Goal: Check status: Check status

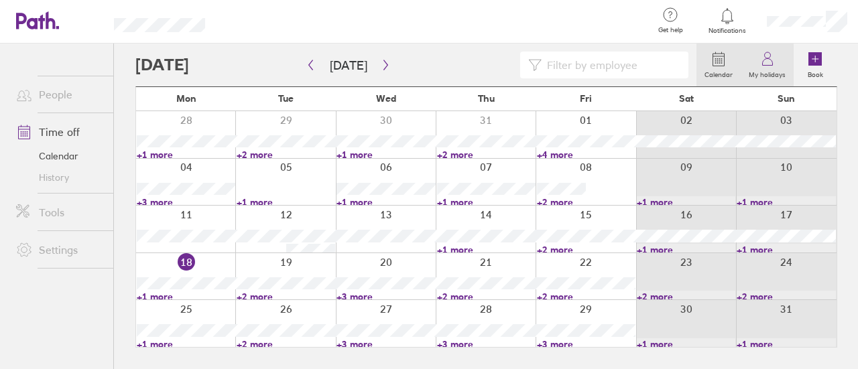
click at [751, 77] on label "My holidays" at bounding box center [767, 73] width 53 height 12
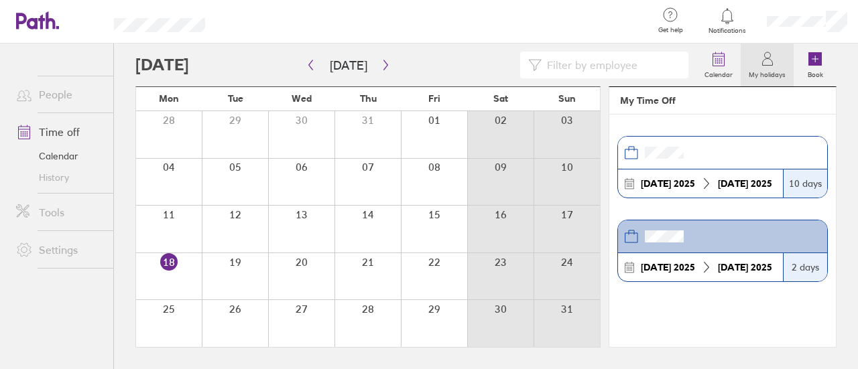
click at [700, 237] on header at bounding box center [722, 237] width 209 height 33
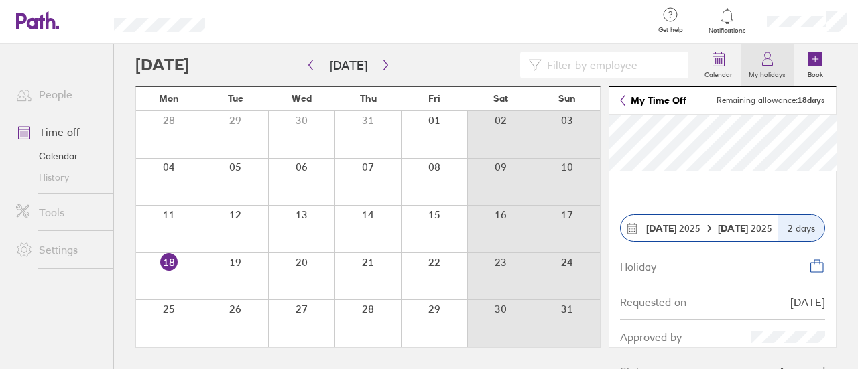
click at [783, 65] on link "My holidays" at bounding box center [767, 65] width 53 height 43
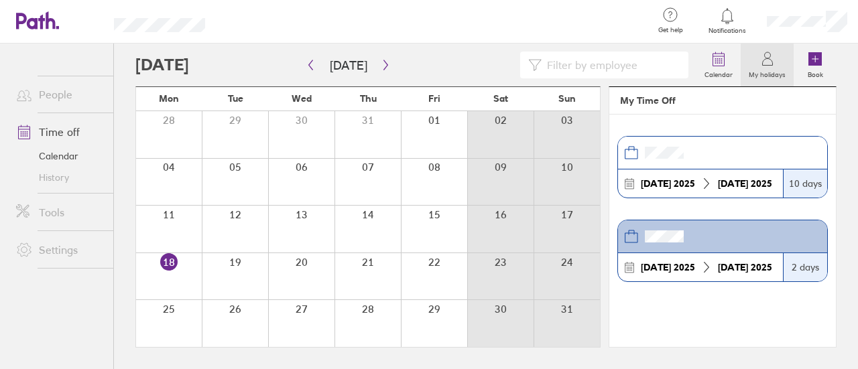
click at [744, 150] on header at bounding box center [722, 153] width 209 height 33
